Goal: Navigation & Orientation: Find specific page/section

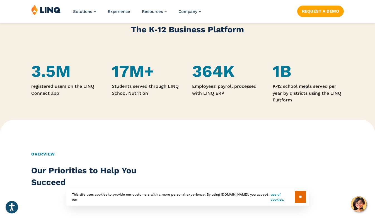
scroll to position [330, 0]
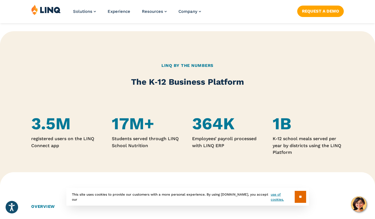
scroll to position [291, 0]
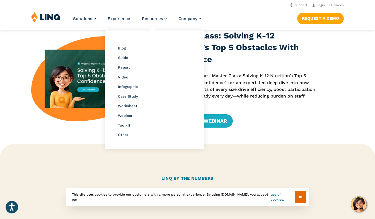
scroll to position [164, 0]
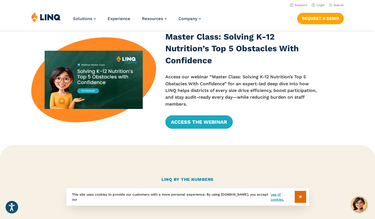
click at [299, 138] on div "Master Class: Solving K-12 Nutrition’s Top 5 Obstacles With Confidence Access o…" at bounding box center [187, 80] width 375 height 160
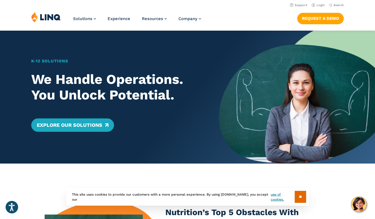
scroll to position [0, 0]
click at [321, 7] on link "Login" at bounding box center [317, 5] width 13 height 4
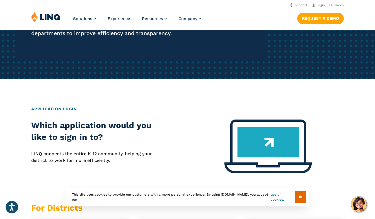
scroll to position [144, 0]
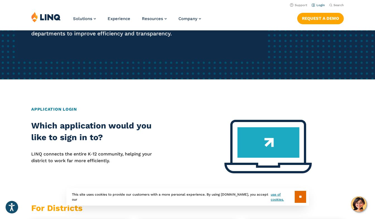
click at [321, 6] on link "Login" at bounding box center [317, 5] width 13 height 4
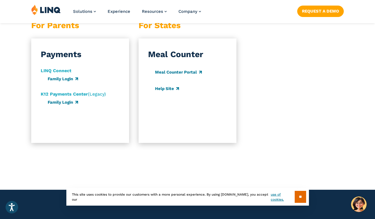
scroll to position [590, 0]
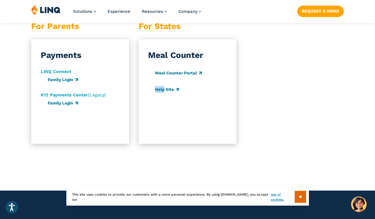
click at [145, 164] on div at bounding box center [187, 155] width 375 height 17
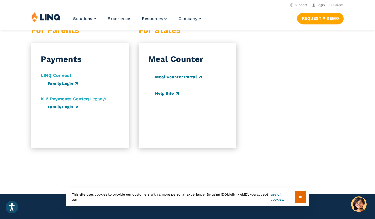
scroll to position [588, 0]
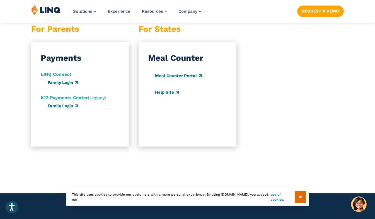
click at [59, 78] on p "LINQ Connect" at bounding box center [56, 74] width 31 height 7
click at [59, 77] on strong "LINQ Connect" at bounding box center [56, 74] width 31 height 5
click at [43, 77] on strong "LINQ Connect" at bounding box center [56, 74] width 31 height 5
click at [63, 70] on div "Payments LINQ Connect Family Login K12 Payments Center (Legacy) Family Login" at bounding box center [80, 94] width 98 height 104
click at [68, 85] on link "Family Login" at bounding box center [63, 82] width 30 height 5
